Goal: Check status: Check status

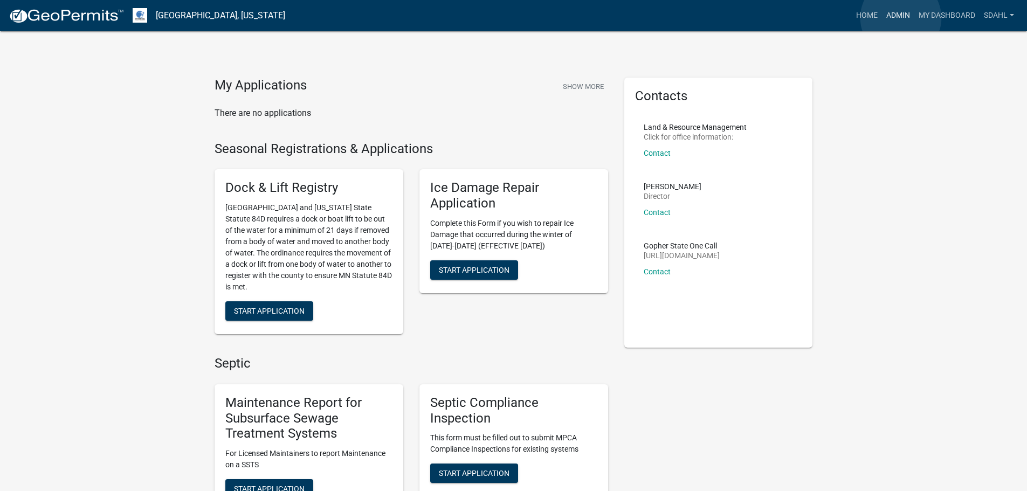
click at [901, 18] on link "Admin" at bounding box center [898, 15] width 32 height 20
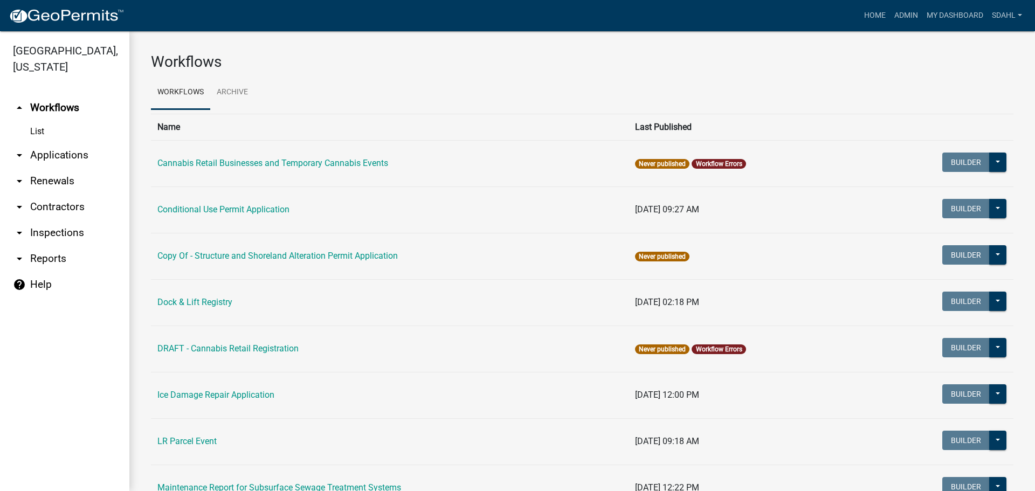
click at [57, 155] on link "arrow_drop_down Applications" at bounding box center [64, 155] width 129 height 26
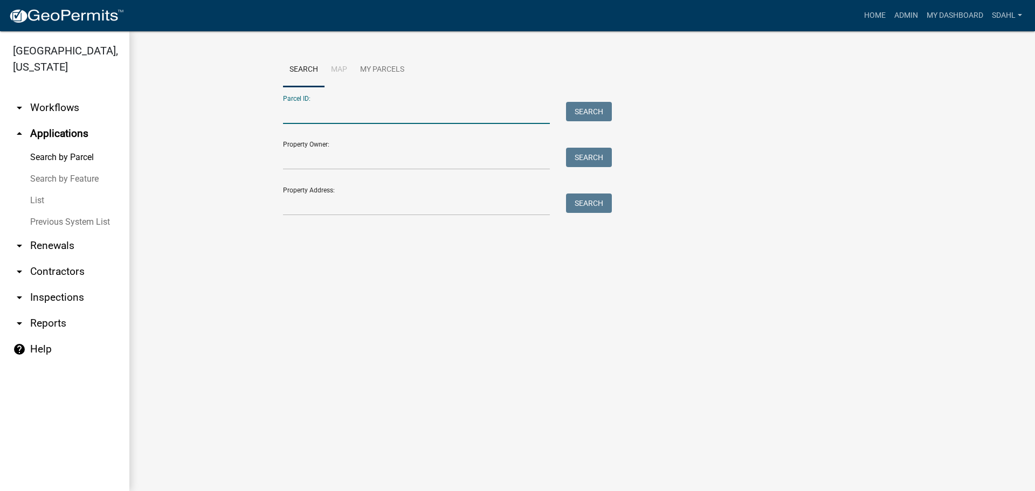
click at [309, 113] on input "Parcel ID:" at bounding box center [416, 113] width 267 height 22
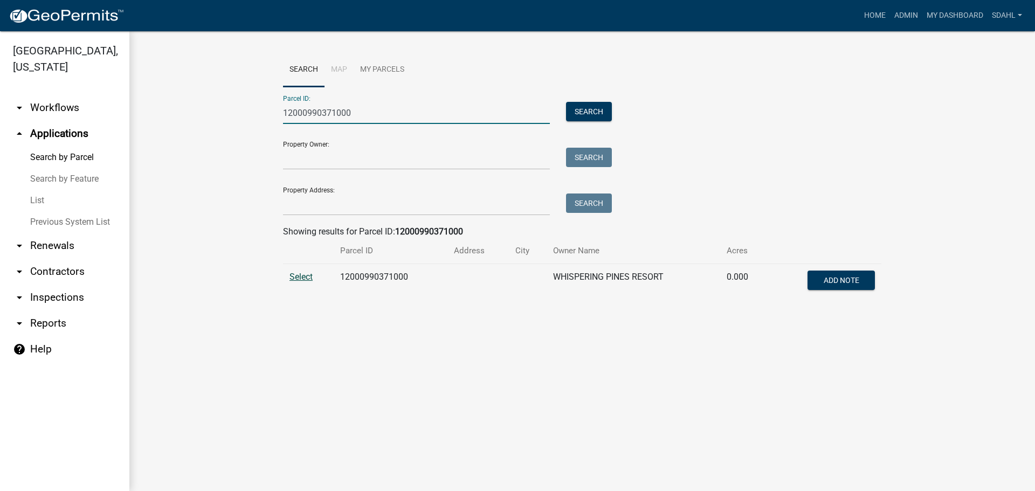
click at [305, 275] on span "Select" at bounding box center [301, 277] width 23 height 10
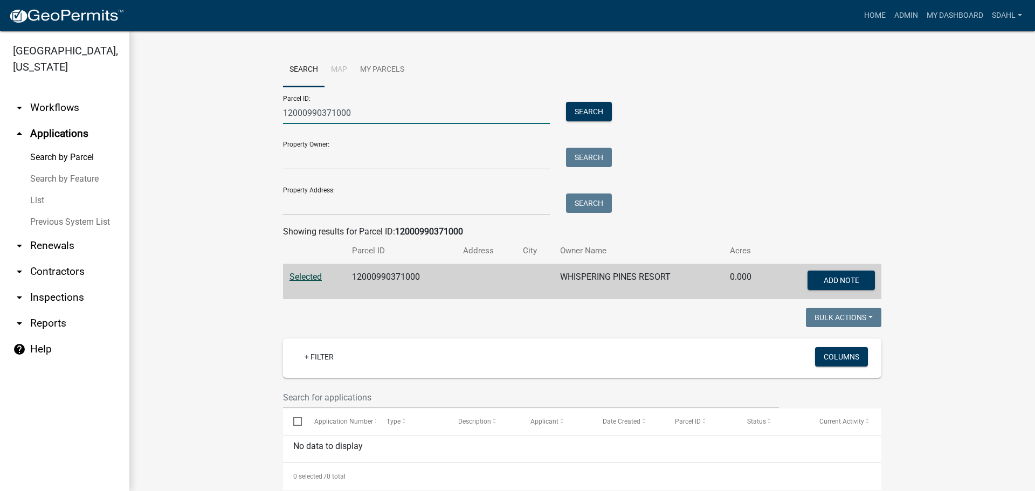
click at [329, 113] on input "12000990371000" at bounding box center [416, 113] width 267 height 22
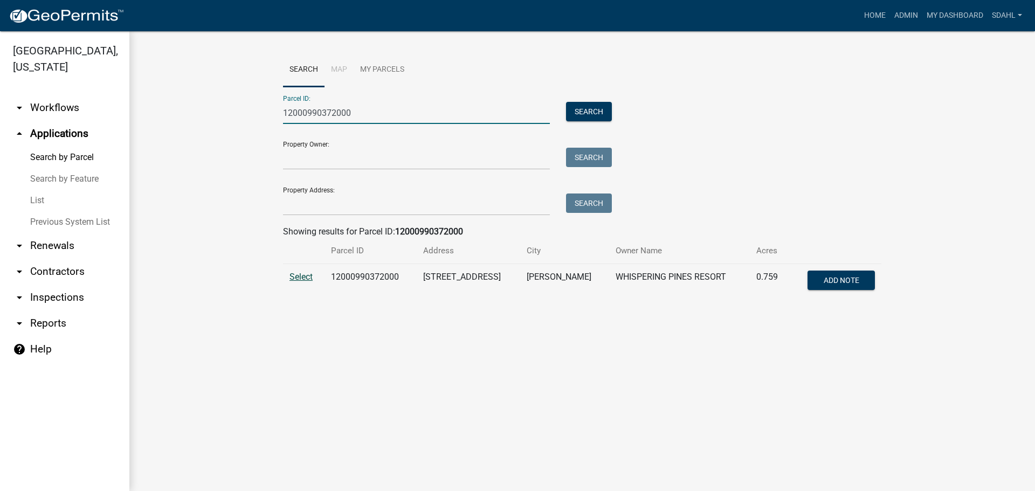
type input "12000990372000"
click at [299, 276] on span "Select" at bounding box center [301, 277] width 23 height 10
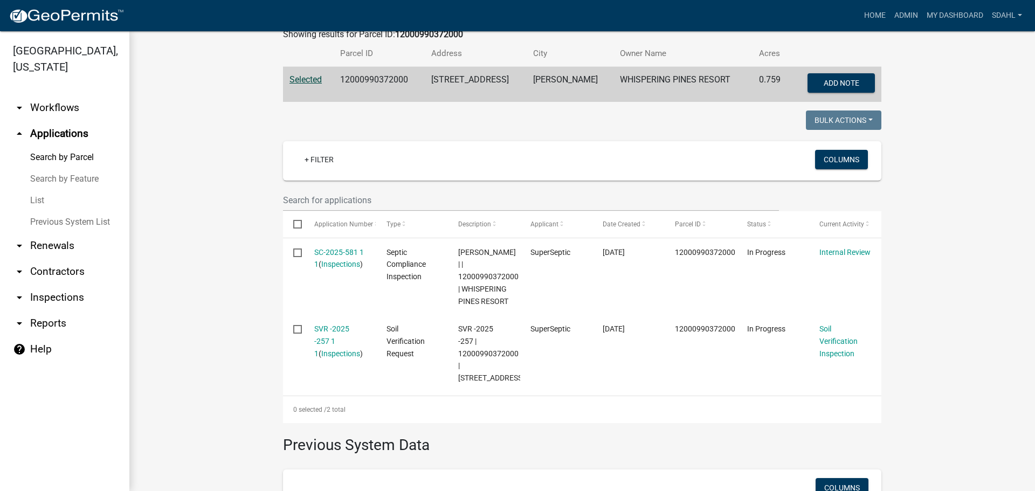
scroll to position [216, 0]
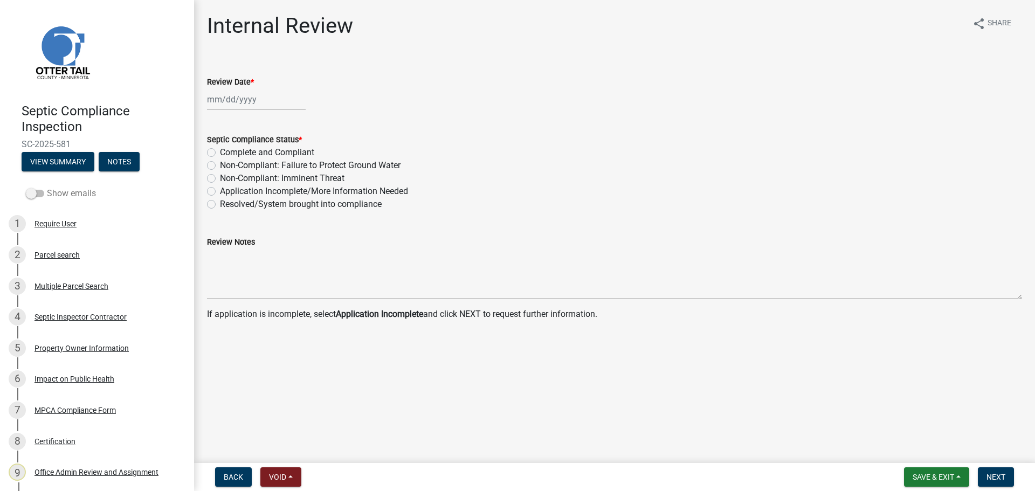
click at [78, 195] on label "Show emails" at bounding box center [61, 193] width 70 height 13
click at [47, 187] on input "Show emails" at bounding box center [47, 187] width 0 height 0
click at [60, 412] on div "MPCA Compliance Form" at bounding box center [75, 411] width 81 height 8
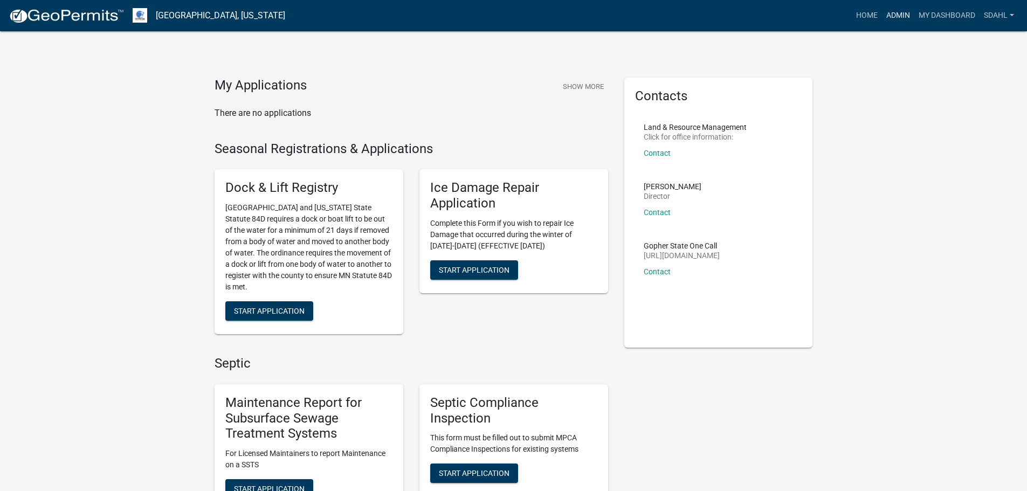
click at [904, 11] on link "Admin" at bounding box center [898, 15] width 32 height 20
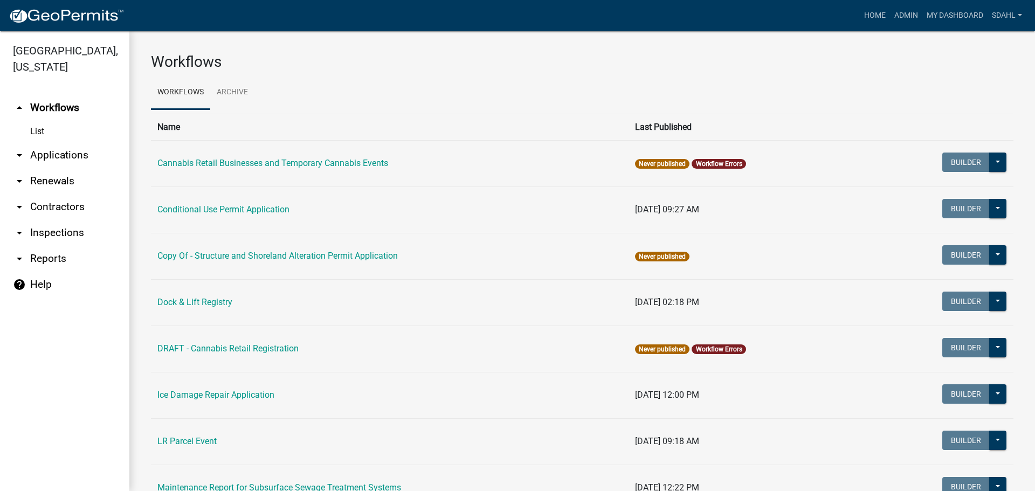
click at [52, 150] on link "arrow_drop_down Applications" at bounding box center [64, 155] width 129 height 26
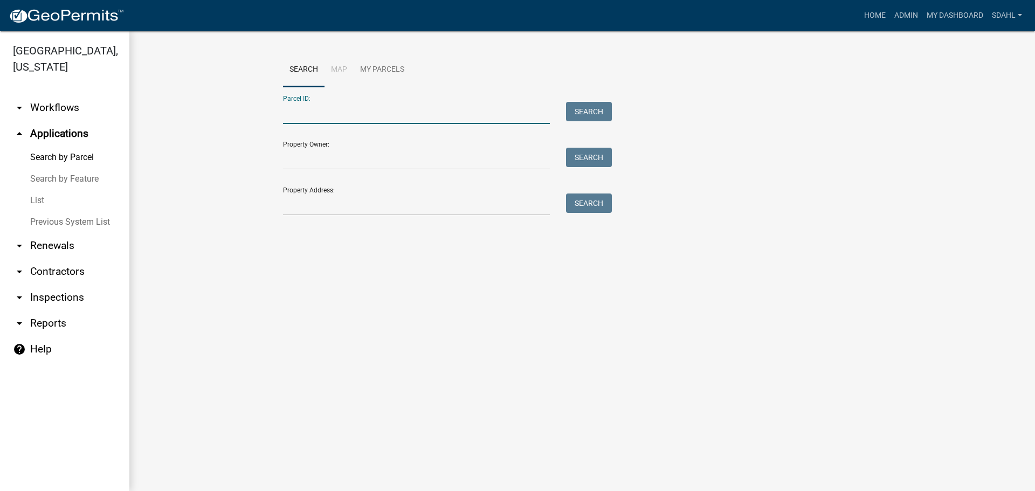
click at [308, 114] on input "Parcel ID:" at bounding box center [416, 113] width 267 height 22
paste input "SSTS-2025-319"
drag, startPoint x: 356, startPoint y: 113, endPoint x: 217, endPoint y: 103, distance: 139.5
click at [217, 103] on wm-workflow-application-search-view "Search Map My Parcels Parcel ID: SSTS-2025-319 Search Property Owner: Search Pr…" at bounding box center [582, 139] width 863 height 173
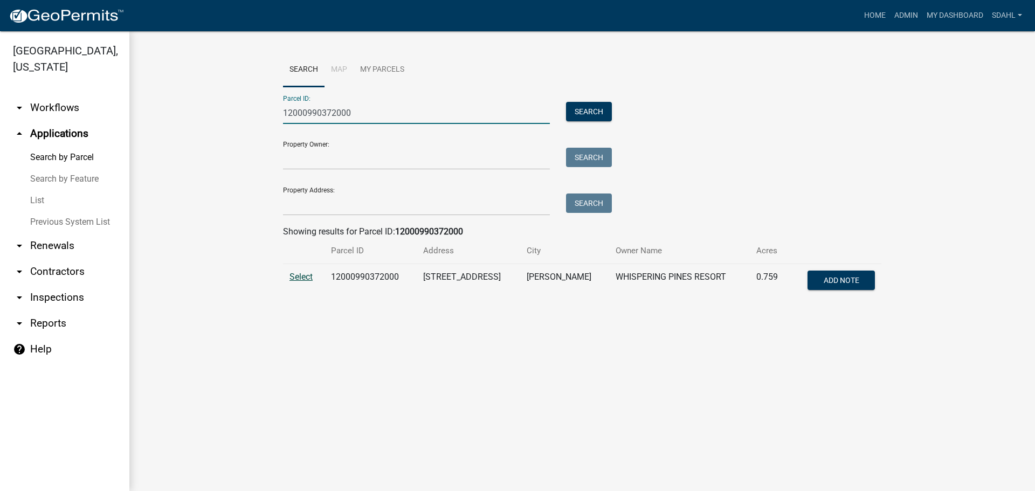
type input "12000990372000"
click at [293, 277] on span "Select" at bounding box center [301, 277] width 23 height 10
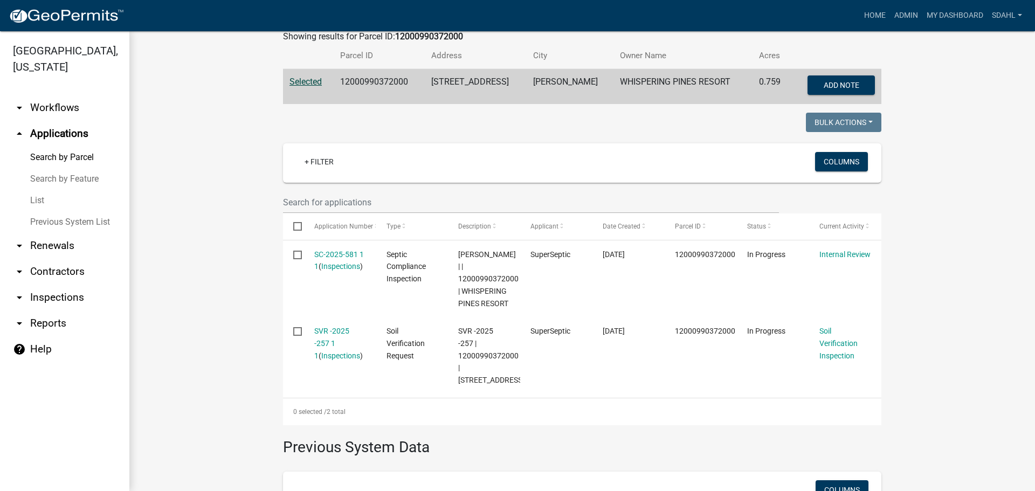
scroll to position [216, 0]
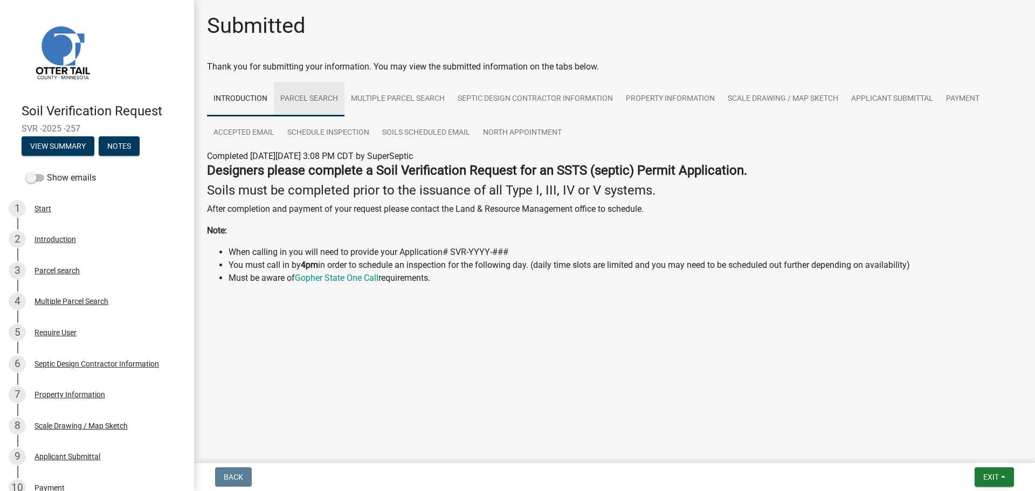
click at [324, 98] on link "Parcel search" at bounding box center [309, 99] width 71 height 35
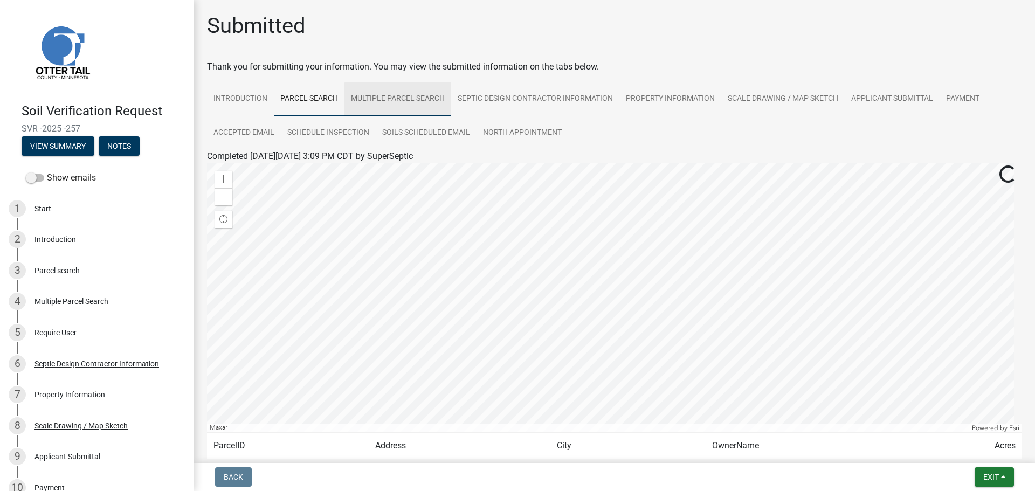
click at [416, 102] on link "Multiple Parcel Search" at bounding box center [398, 99] width 107 height 35
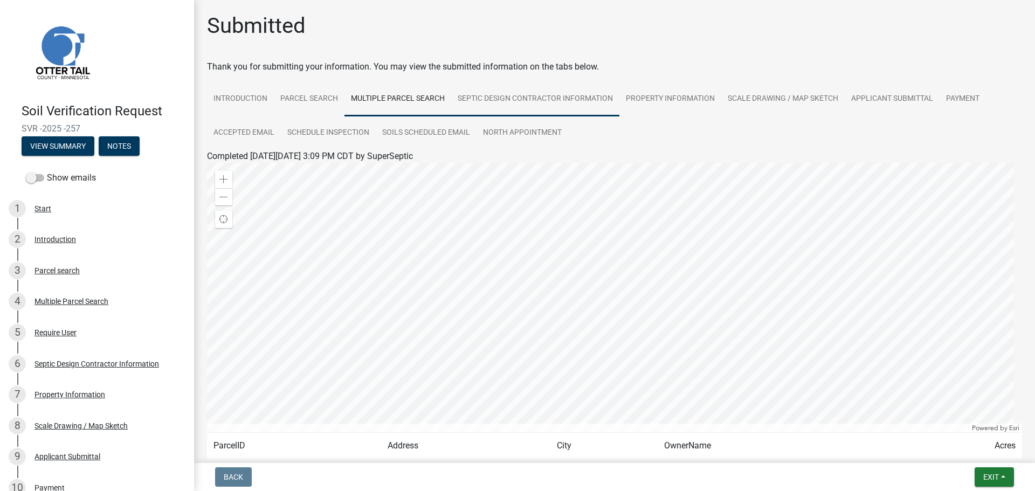
click at [528, 101] on link "Septic Design Contractor Information" at bounding box center [535, 99] width 168 height 35
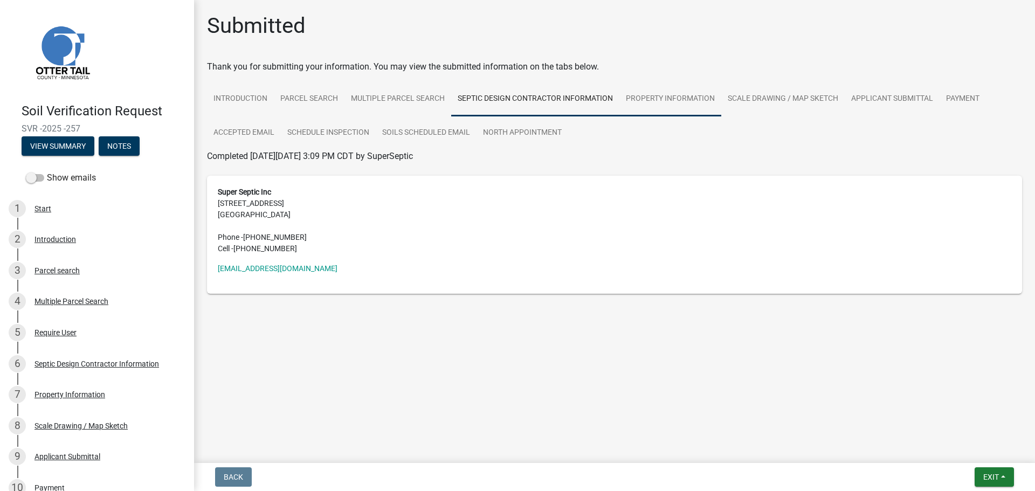
click at [665, 99] on link "Property Information" at bounding box center [671, 99] width 102 height 35
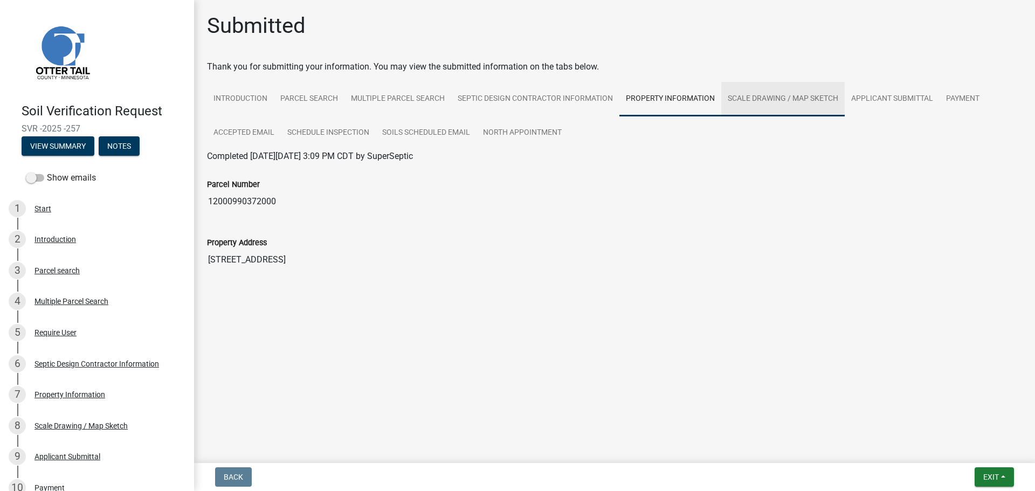
click at [776, 101] on link "Scale Drawing / Map Sketch" at bounding box center [782, 99] width 123 height 35
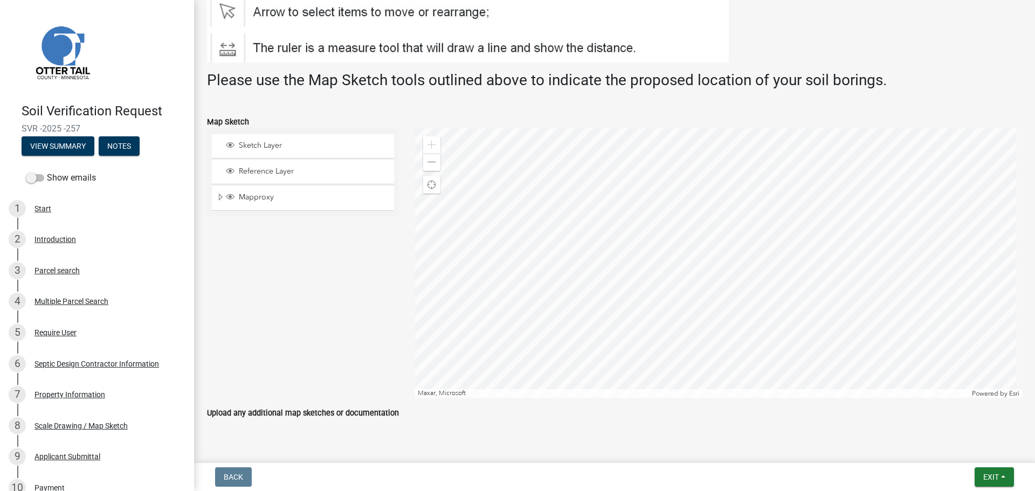
scroll to position [270, 0]
click at [428, 159] on span at bounding box center [432, 161] width 9 height 9
click at [428, 160] on span at bounding box center [432, 161] width 9 height 9
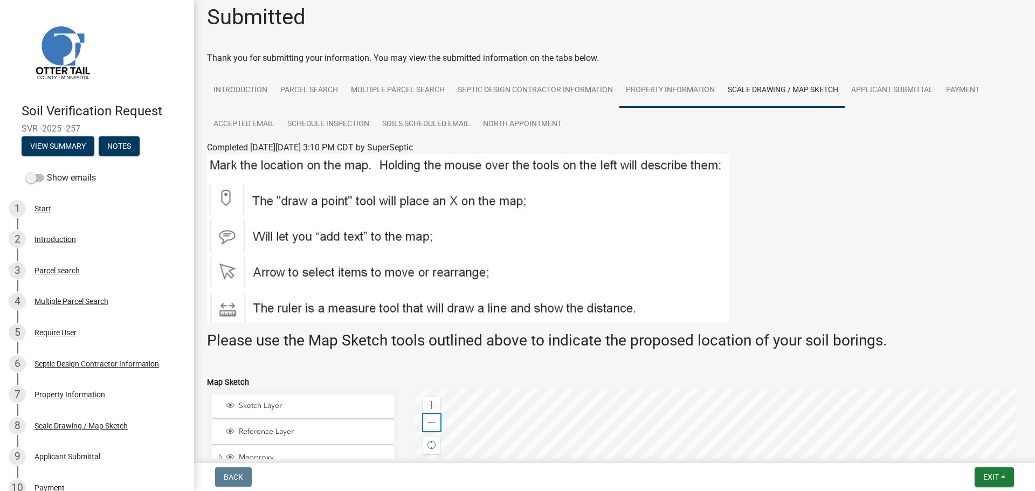
scroll to position [0, 0]
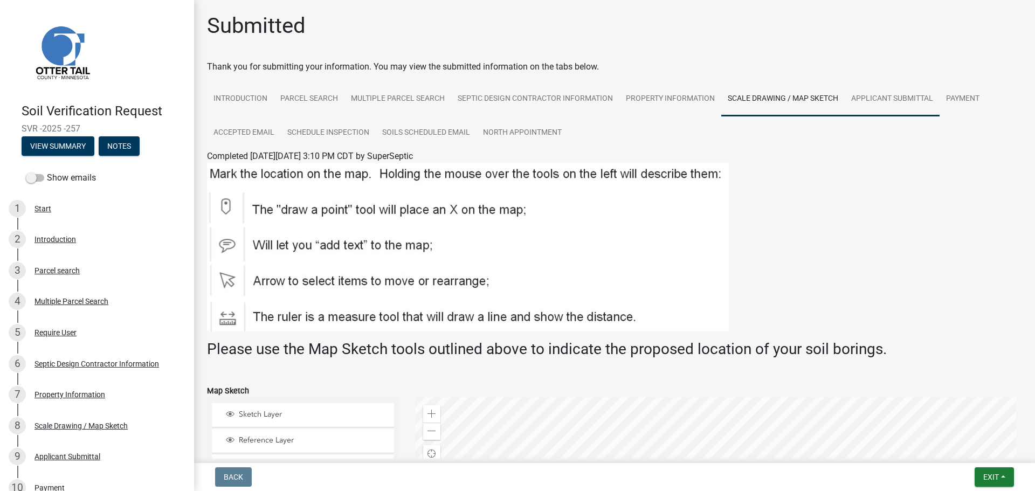
click at [899, 101] on link "Applicant Submittal" at bounding box center [892, 99] width 95 height 35
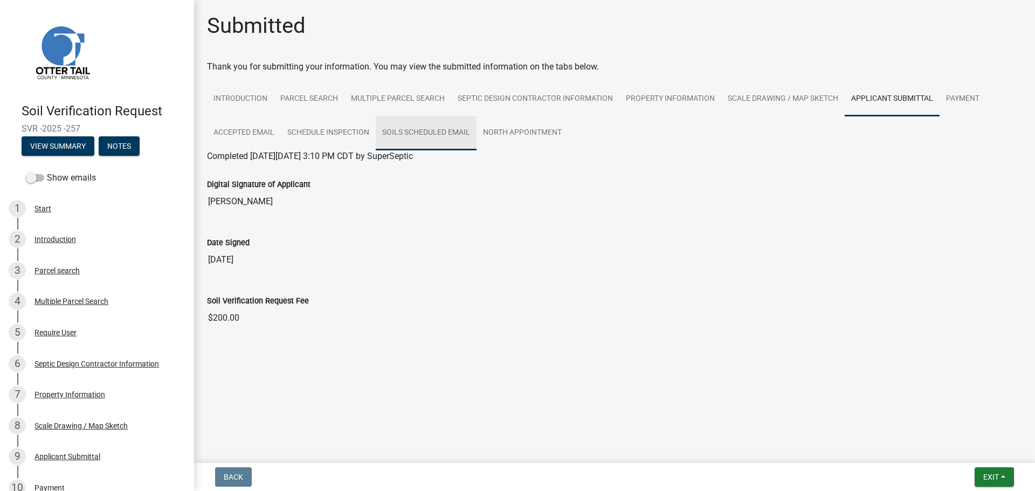
click at [422, 133] on link "Soils Scheduled Email" at bounding box center [426, 133] width 101 height 35
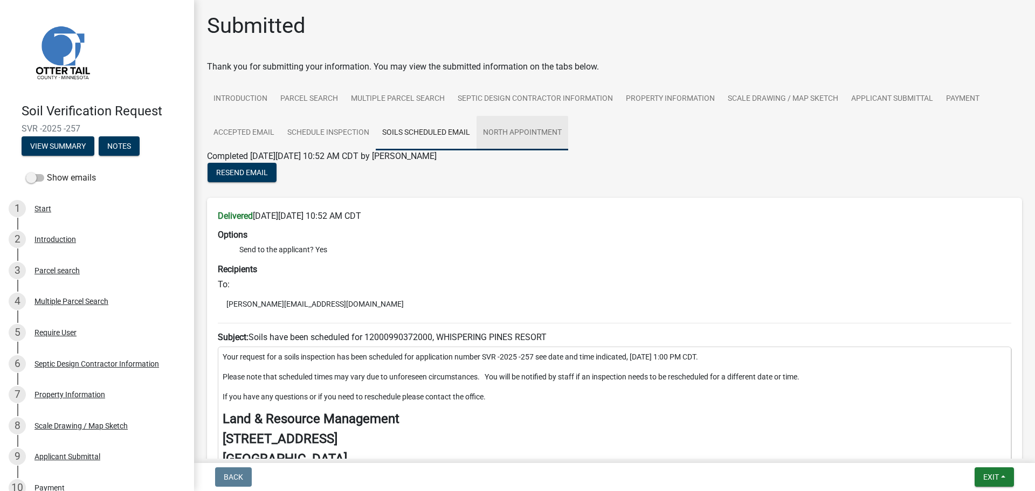
click at [515, 133] on link "North Appointment" at bounding box center [523, 133] width 92 height 35
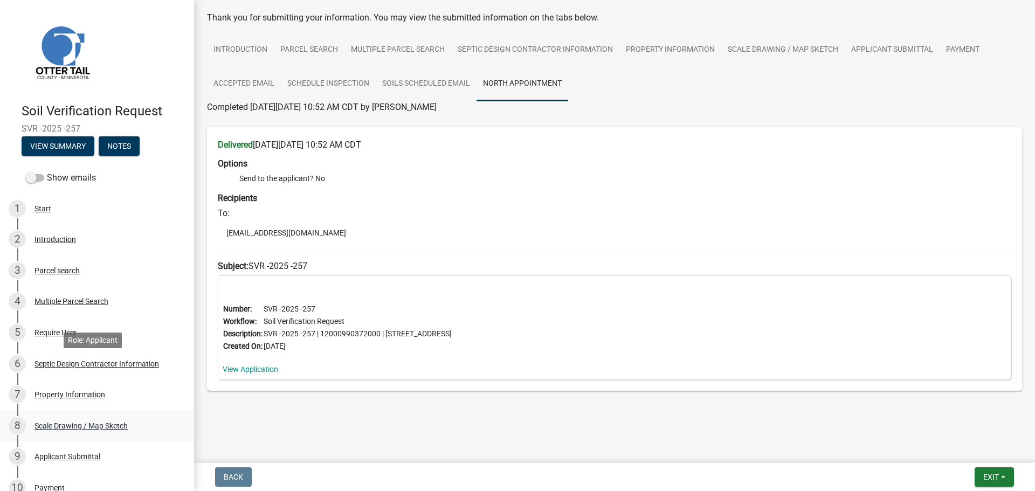
scroll to position [206, 0]
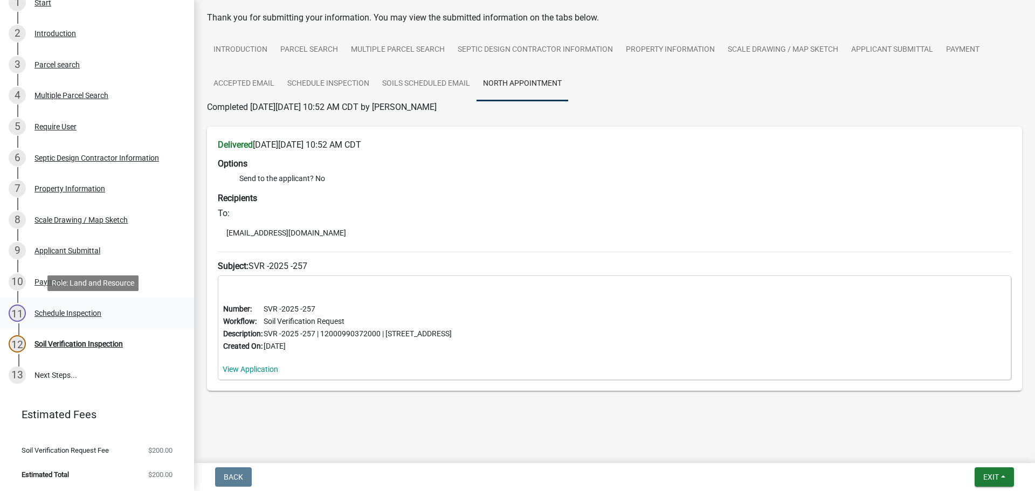
click at [79, 312] on div "Schedule Inspection" at bounding box center [68, 313] width 67 height 8
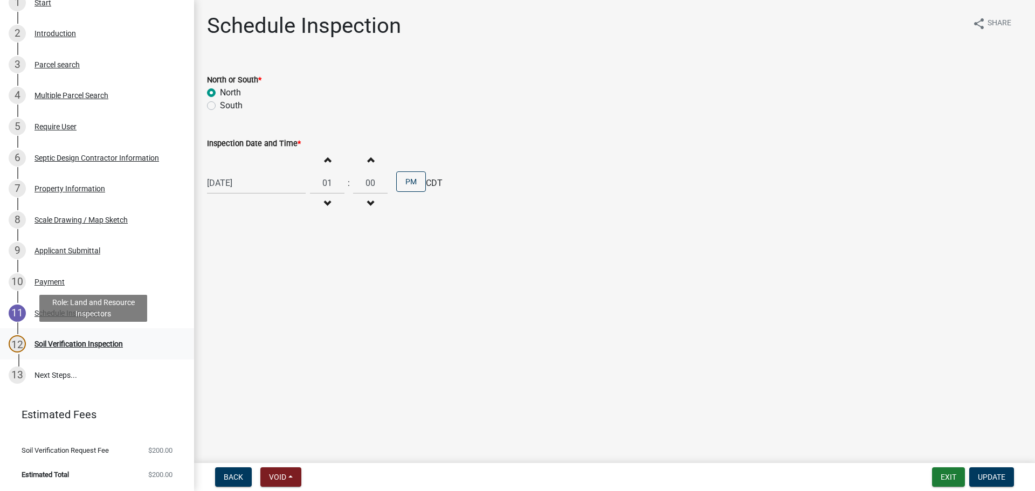
click at [73, 345] on div "Soil Verification Inspection" at bounding box center [79, 344] width 88 height 8
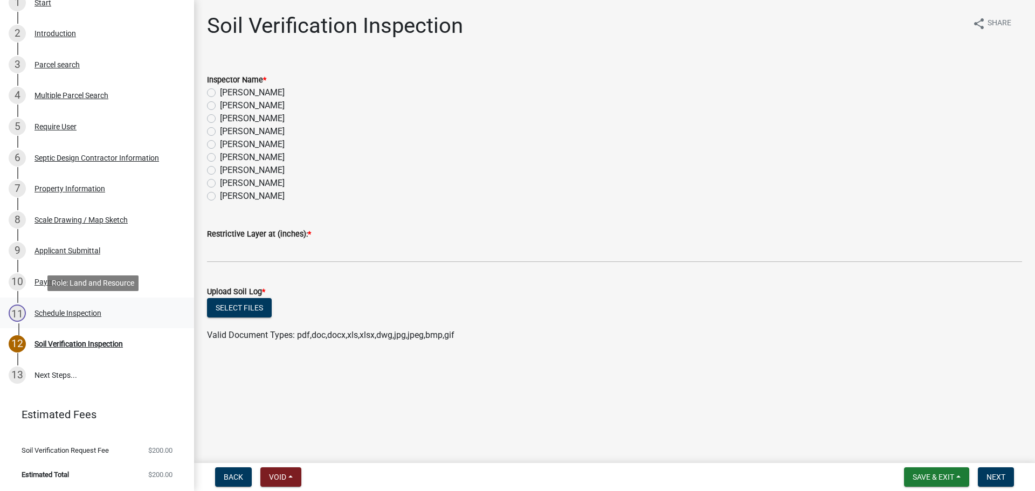
click at [61, 314] on div "Schedule Inspection" at bounding box center [68, 313] width 67 height 8
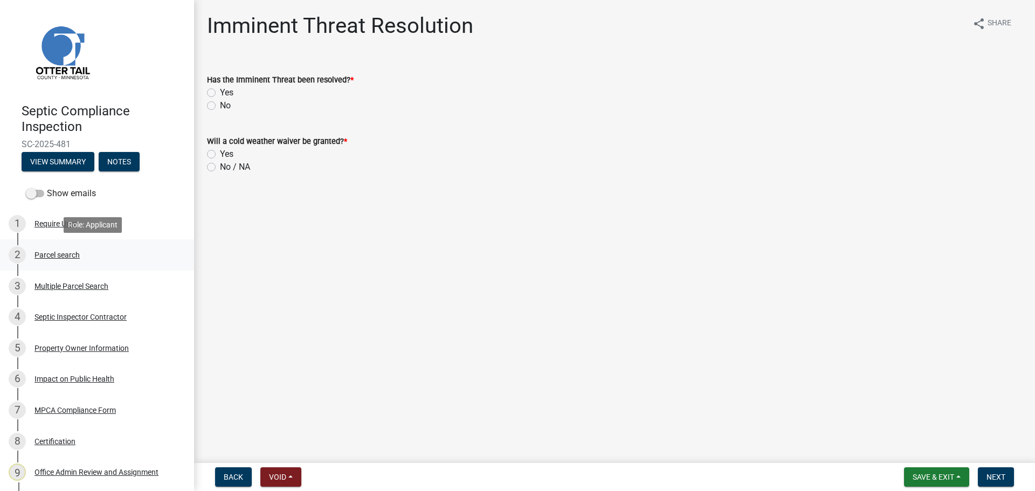
click at [58, 256] on div "Parcel search" at bounding box center [57, 255] width 45 height 8
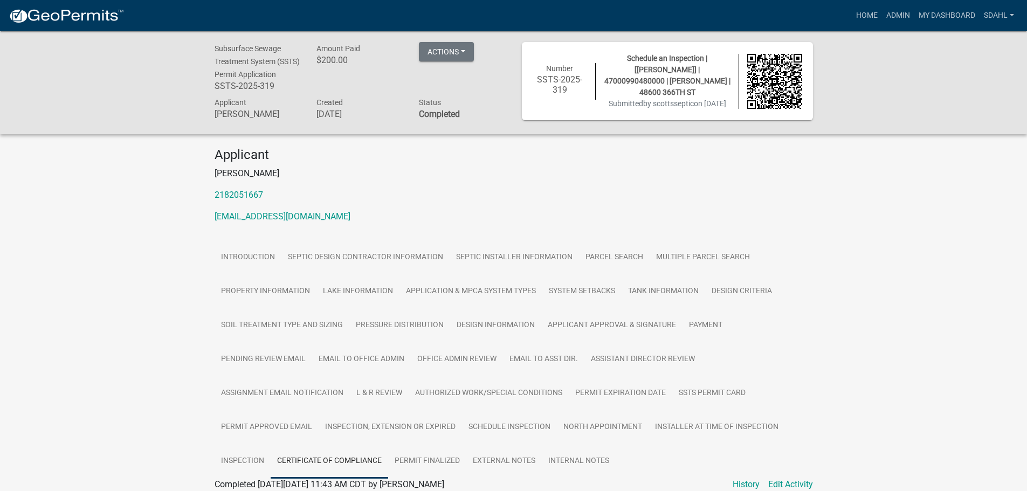
click at [697, 180] on p "[PERSON_NAME]" at bounding box center [514, 173] width 598 height 13
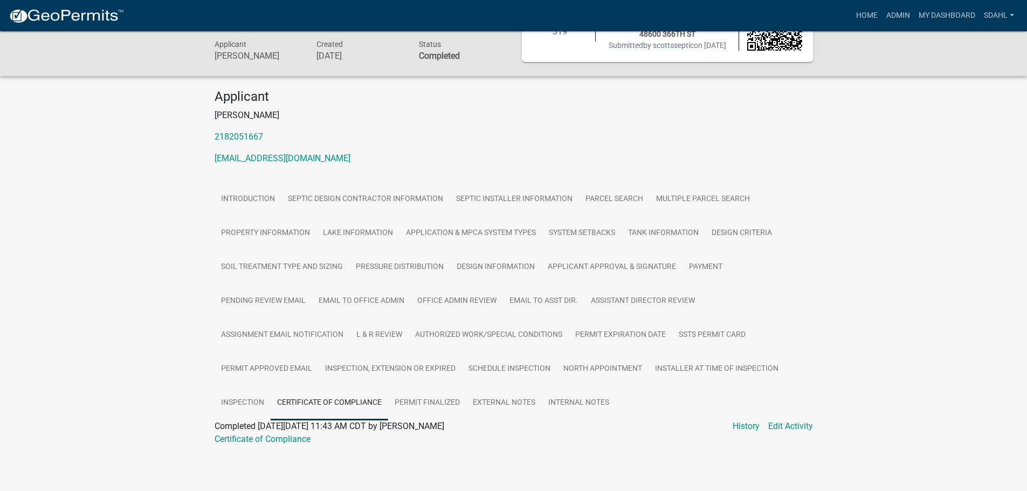
scroll to position [71, 0]
click at [244, 403] on link "Inspection" at bounding box center [243, 403] width 56 height 35
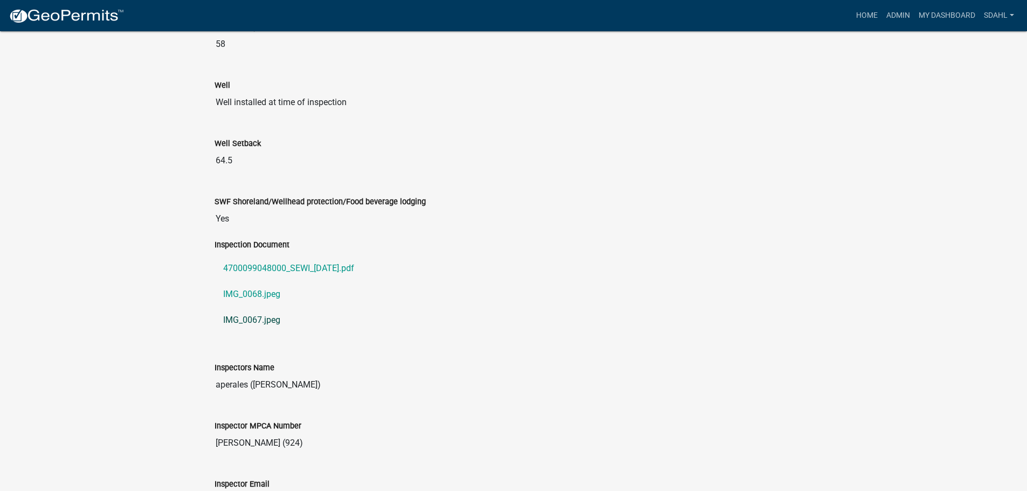
scroll to position [1042, 0]
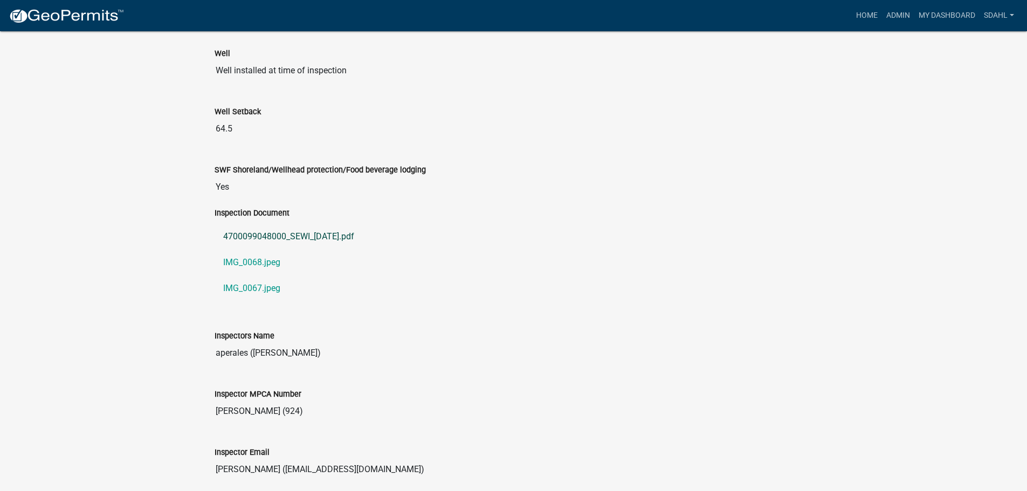
click at [313, 250] on link "4700099048000_SEWI_[DATE].pdf" at bounding box center [514, 237] width 598 height 26
click at [252, 276] on link "IMG_0068.jpeg" at bounding box center [514, 263] width 598 height 26
click at [272, 301] on link "IMG_0067.jpeg" at bounding box center [514, 289] width 598 height 26
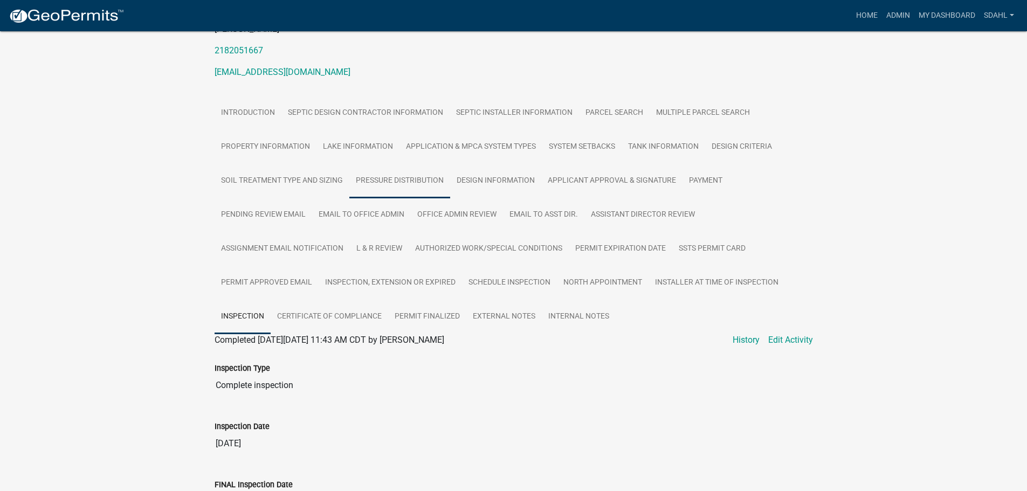
scroll to position [125, 0]
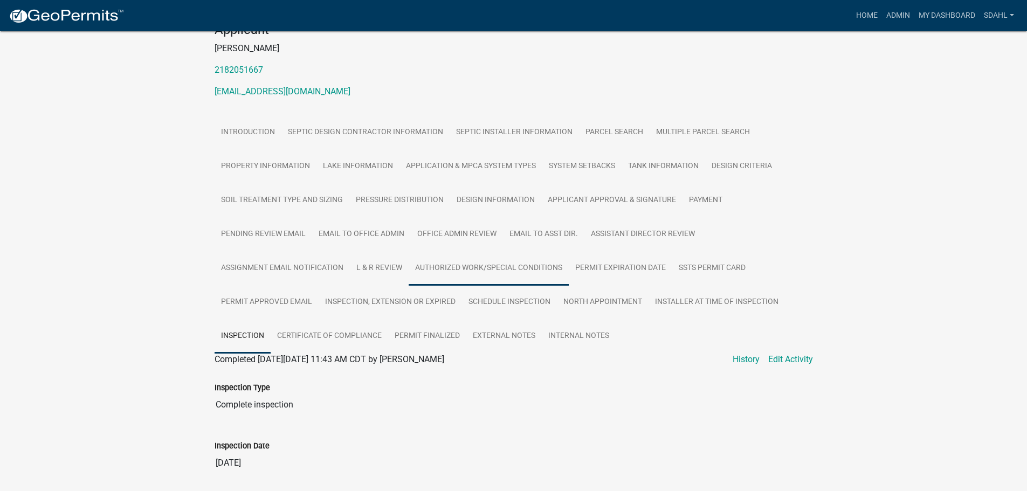
click at [524, 282] on link "Authorized Work/Special Conditions" at bounding box center [489, 268] width 160 height 35
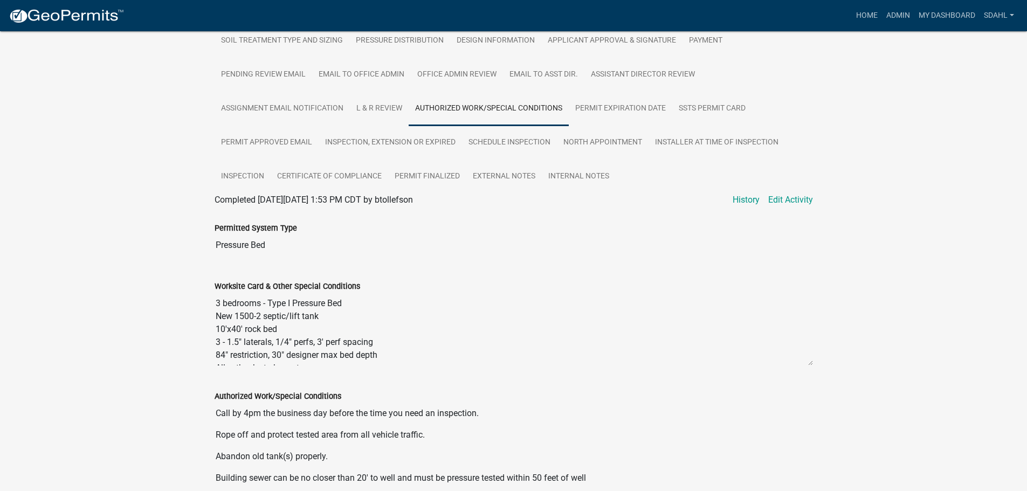
scroll to position [287, 0]
